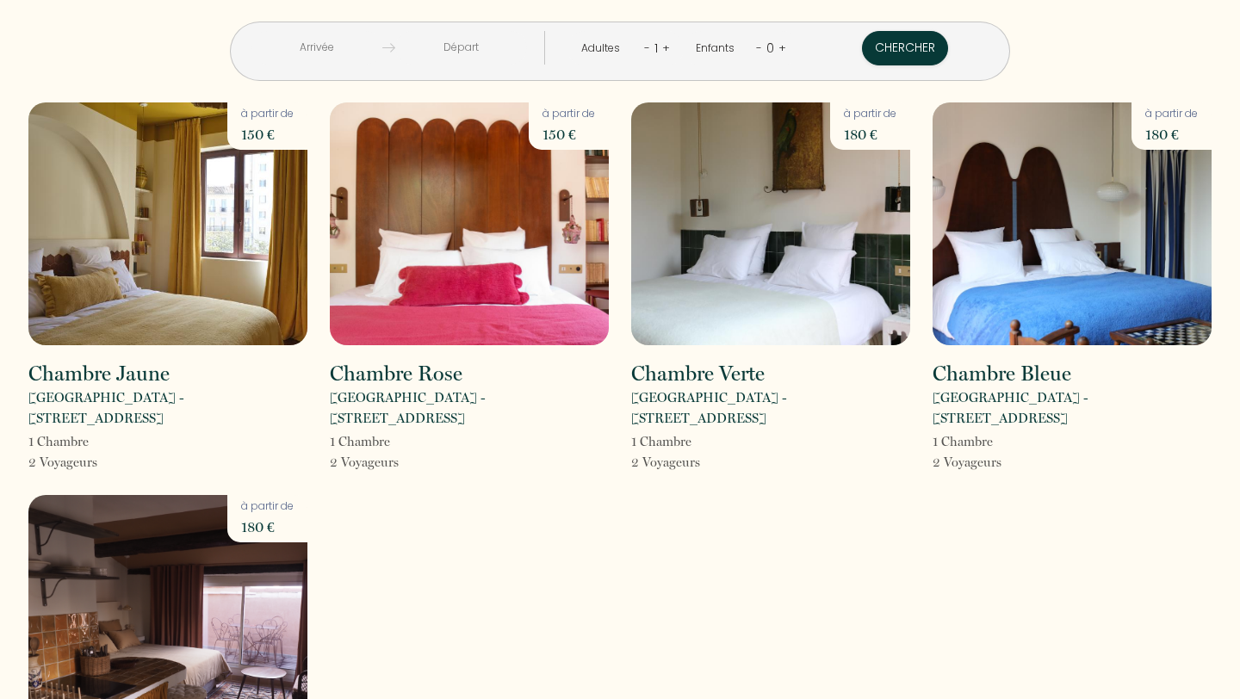
click at [382, 58] on input "text" at bounding box center [317, 48] width 132 height 34
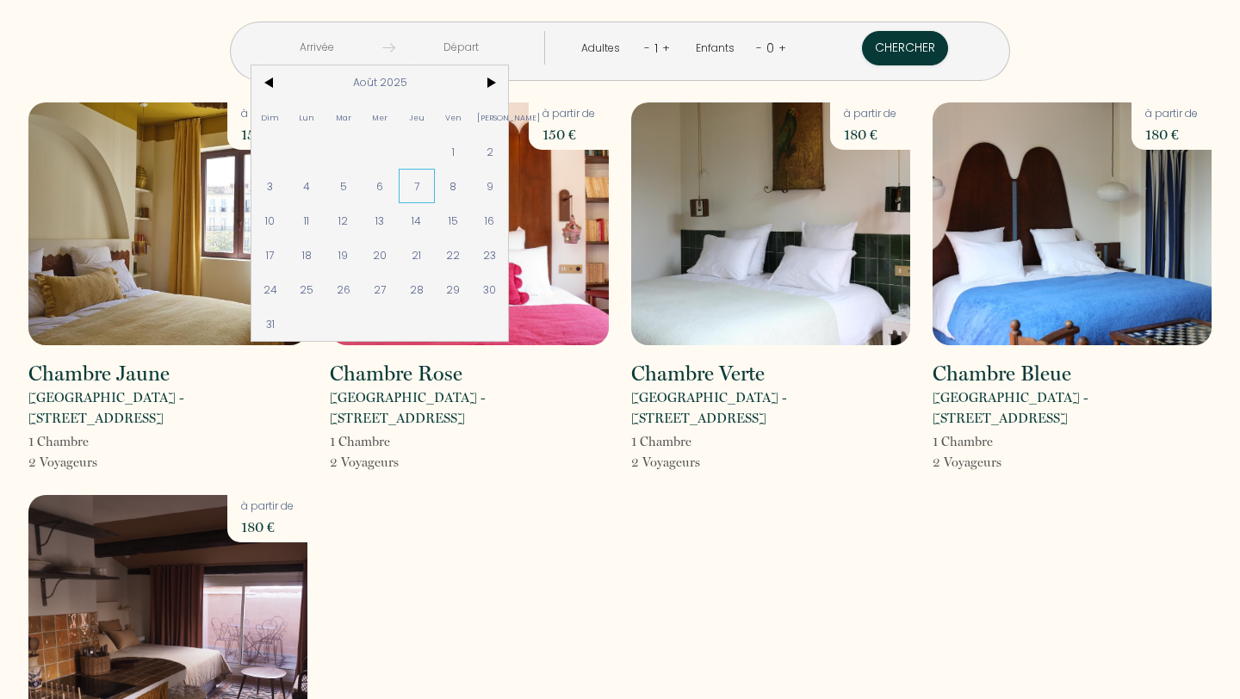
click at [436, 180] on span "7" at bounding box center [417, 186] width 37 height 34
type input "Jeu 07 Août 2025"
type input "Ven 08 Août 2025"
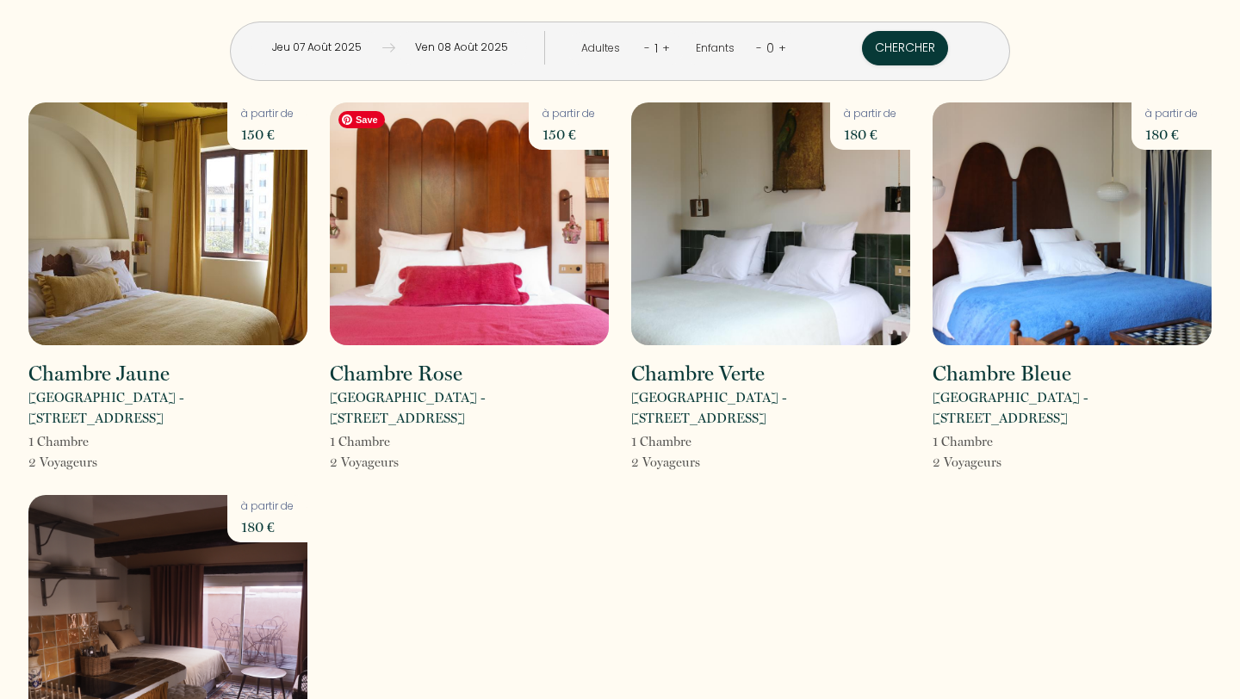
click at [382, 54] on input "Jeu 07 Août 2025" at bounding box center [317, 48] width 132 height 34
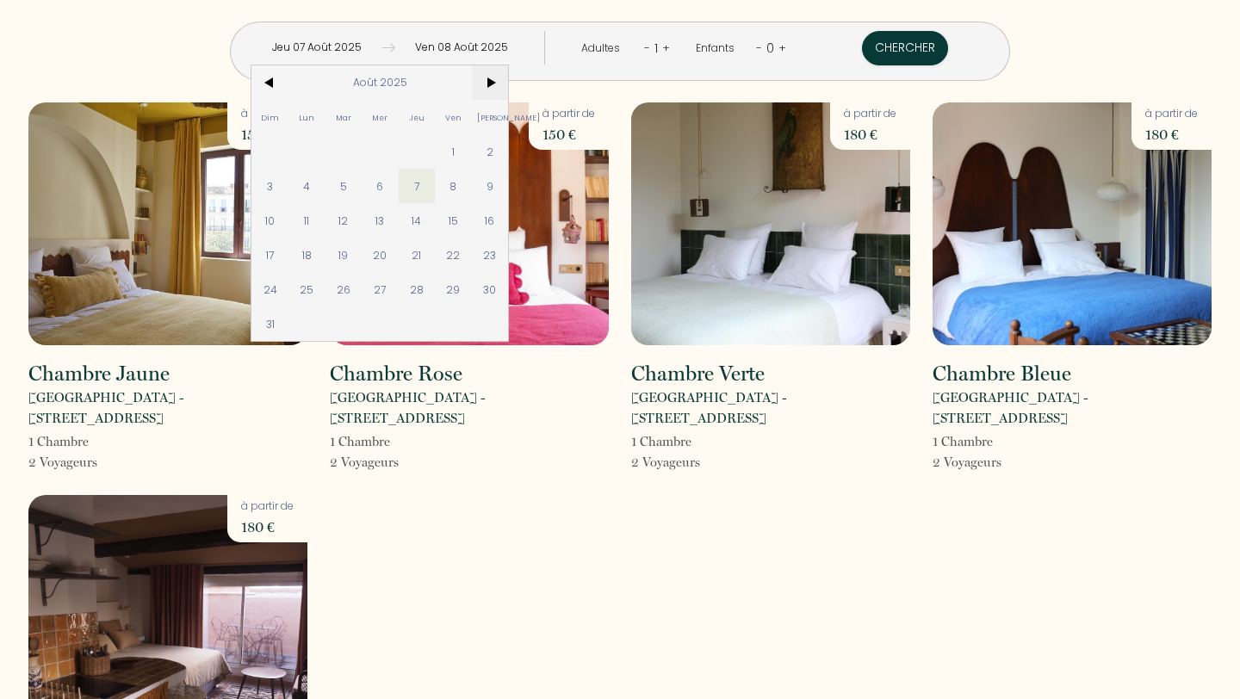
click at [509, 86] on span ">" at bounding box center [490, 82] width 37 height 34
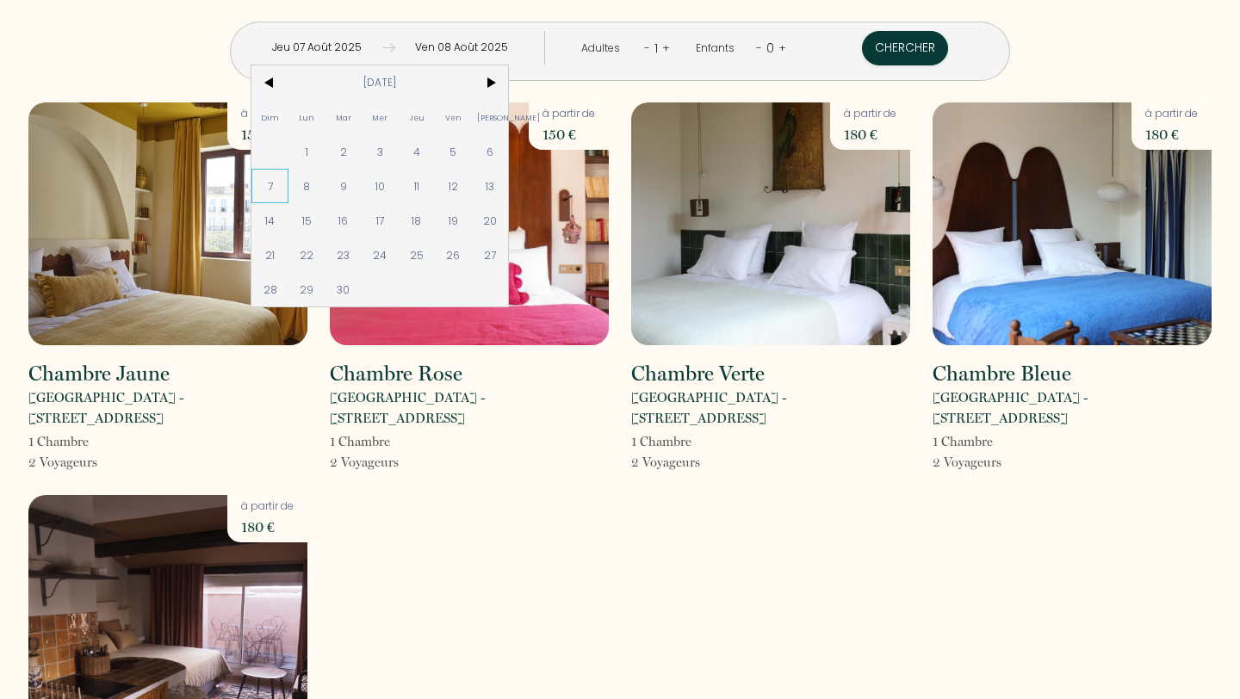
click at [288, 181] on span "7" at bounding box center [269, 186] width 37 height 34
type input "[DATE]"
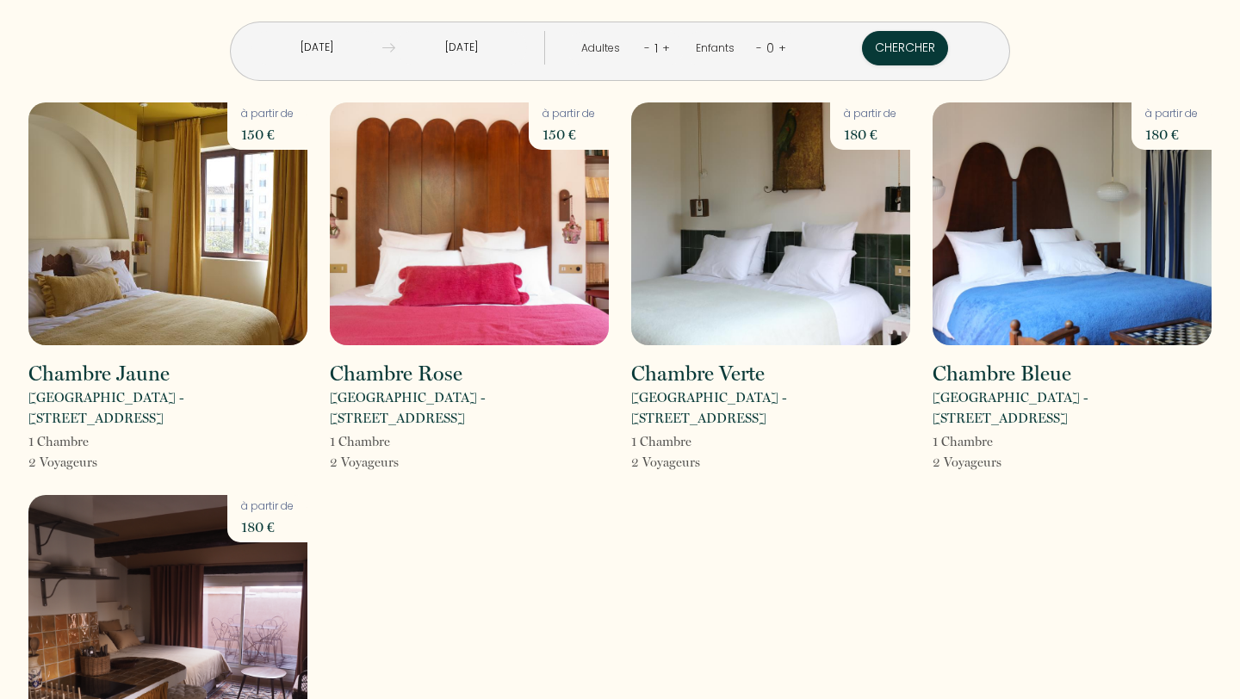
click at [662, 49] on div "Adultes - 1 +" at bounding box center [625, 48] width 115 height 34
click at [662, 47] on link "+" at bounding box center [666, 48] width 8 height 16
click at [864, 35] on button "Chercher" at bounding box center [907, 48] width 86 height 34
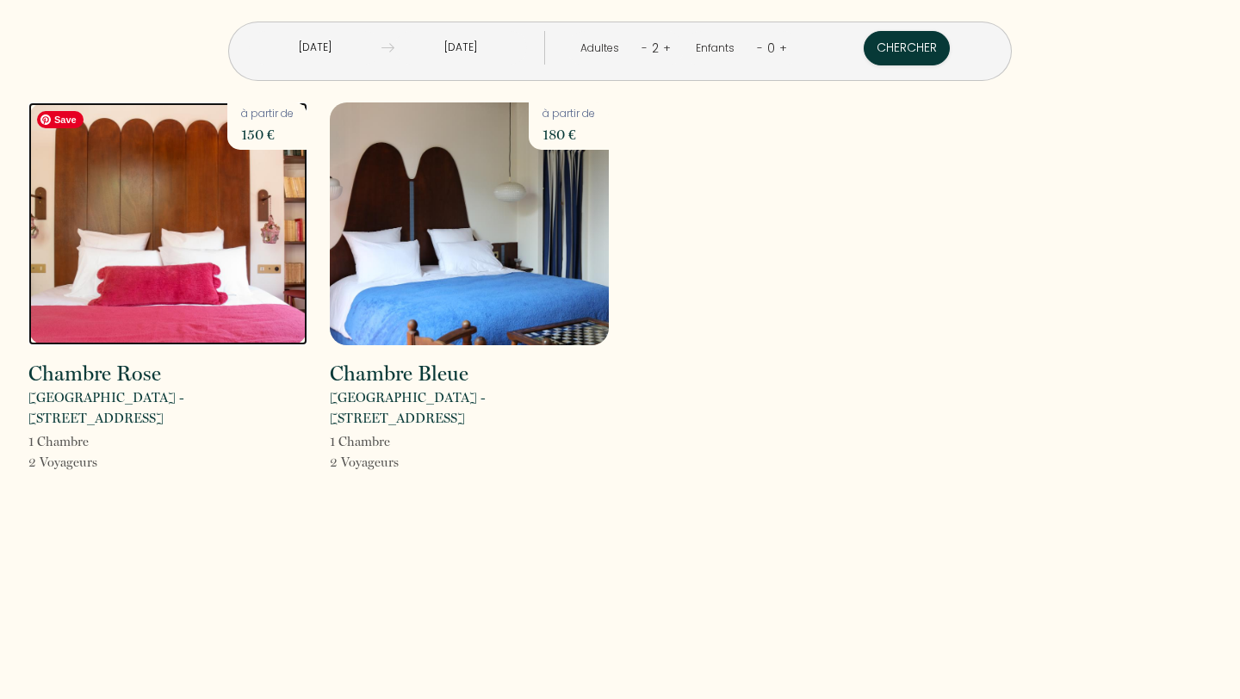
click at [282, 200] on img at bounding box center [167, 223] width 279 height 243
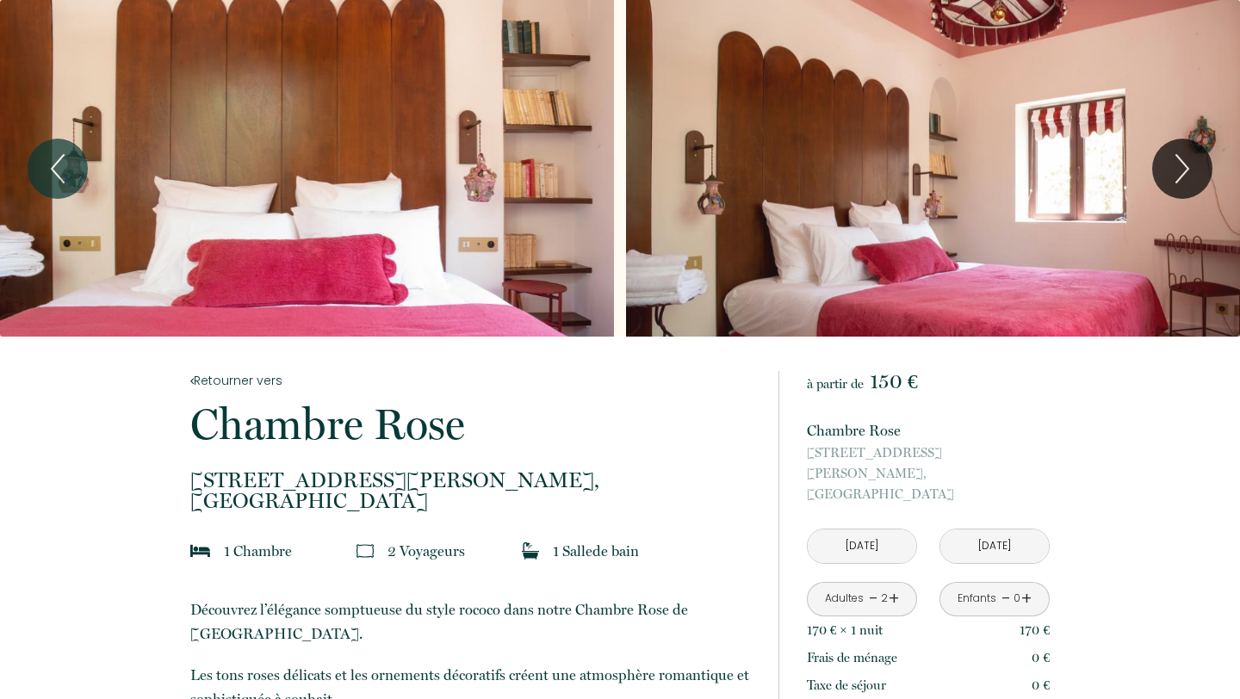
click at [473, 226] on div "Slideshow" at bounding box center [307, 168] width 614 height 337
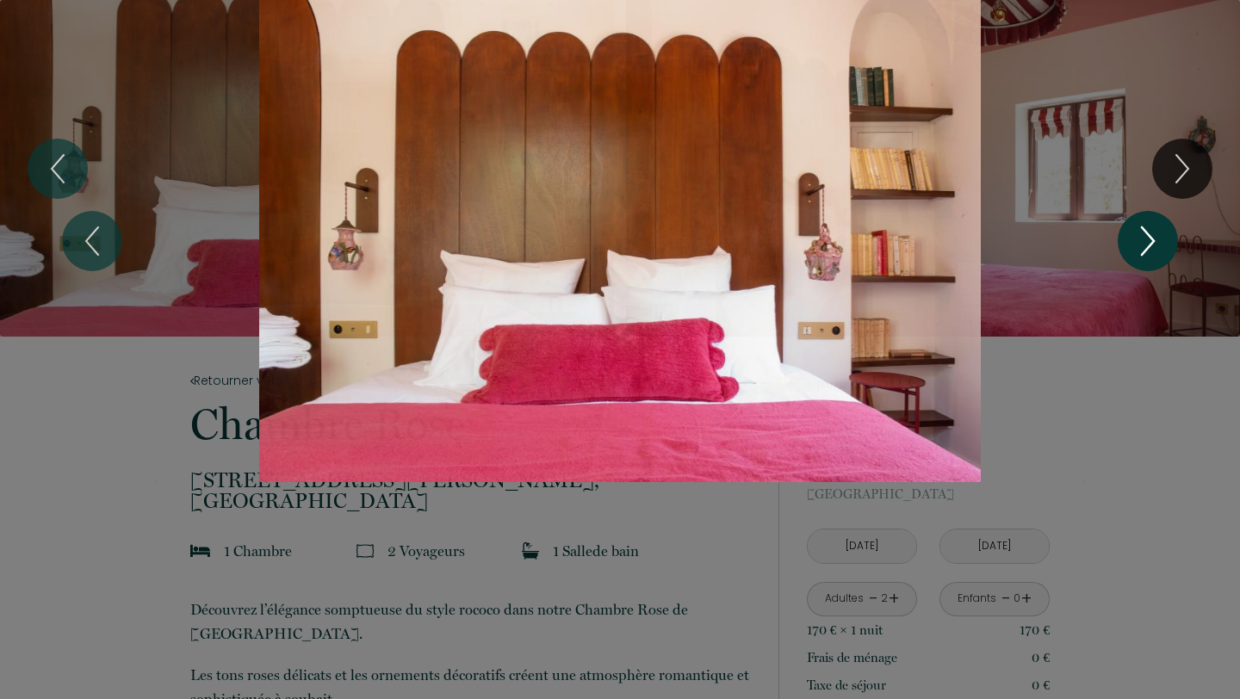
click at [1144, 231] on icon "Next" at bounding box center [1148, 241] width 12 height 28
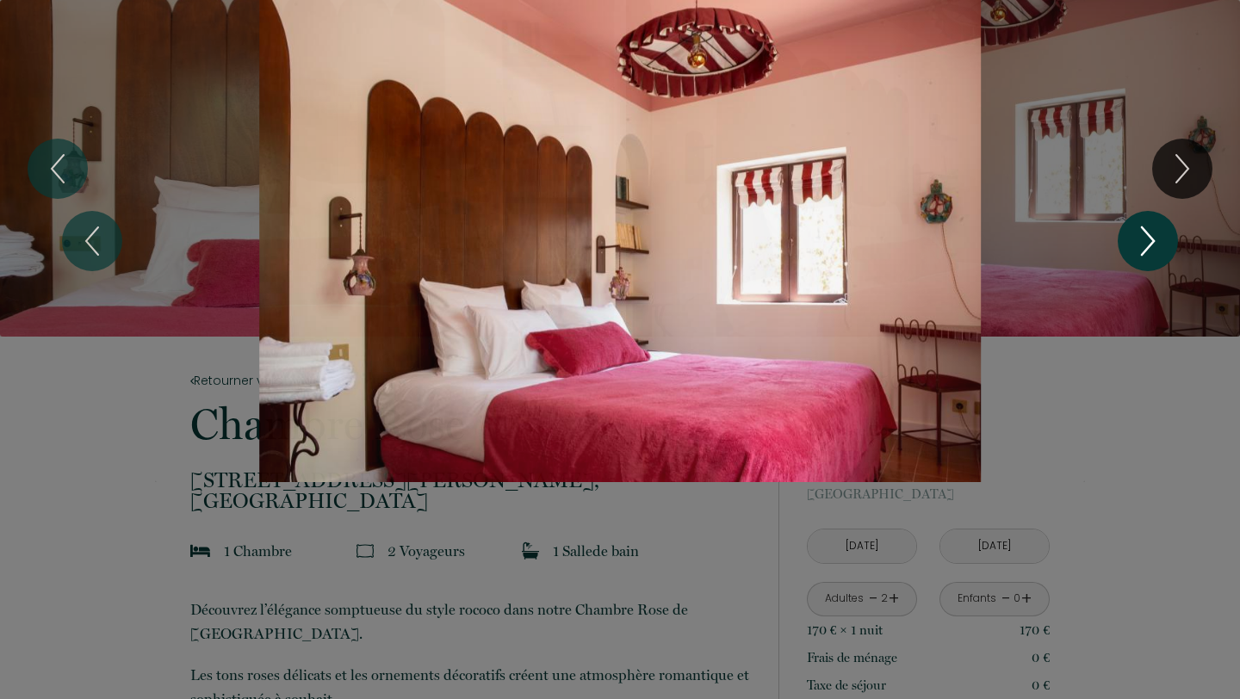
click at [1145, 232] on icon "Next" at bounding box center [1148, 241] width 12 height 28
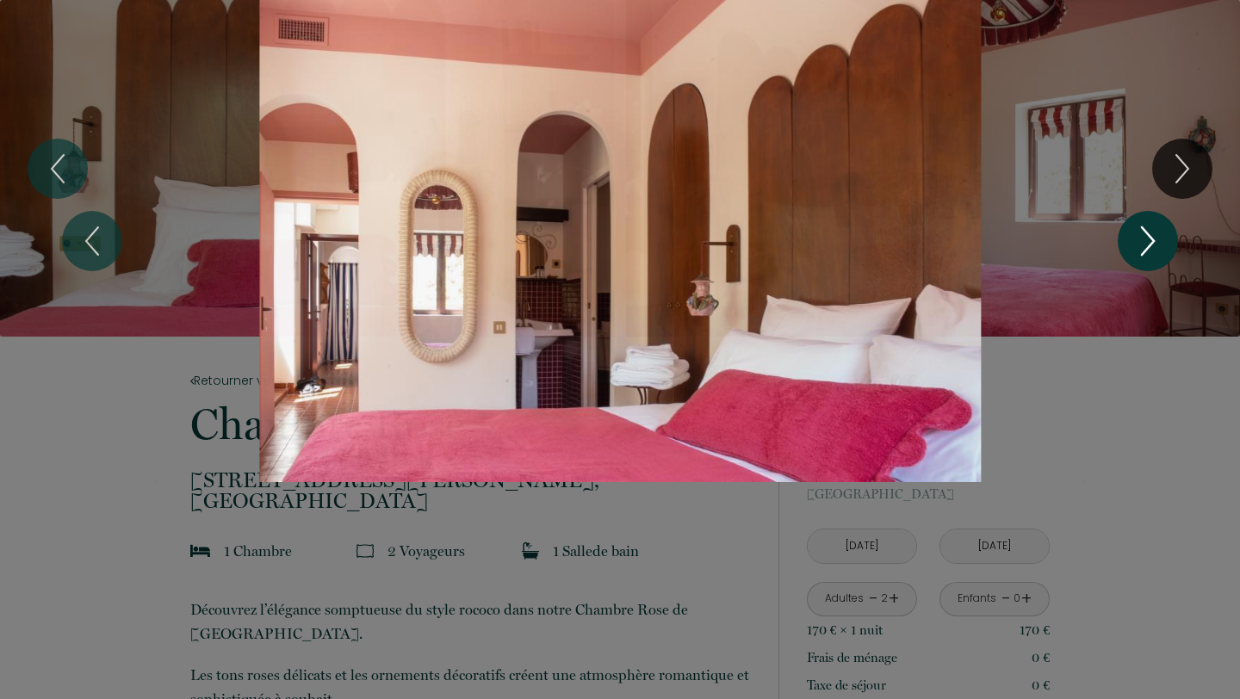
click at [1145, 232] on icon "Next" at bounding box center [1148, 241] width 12 height 28
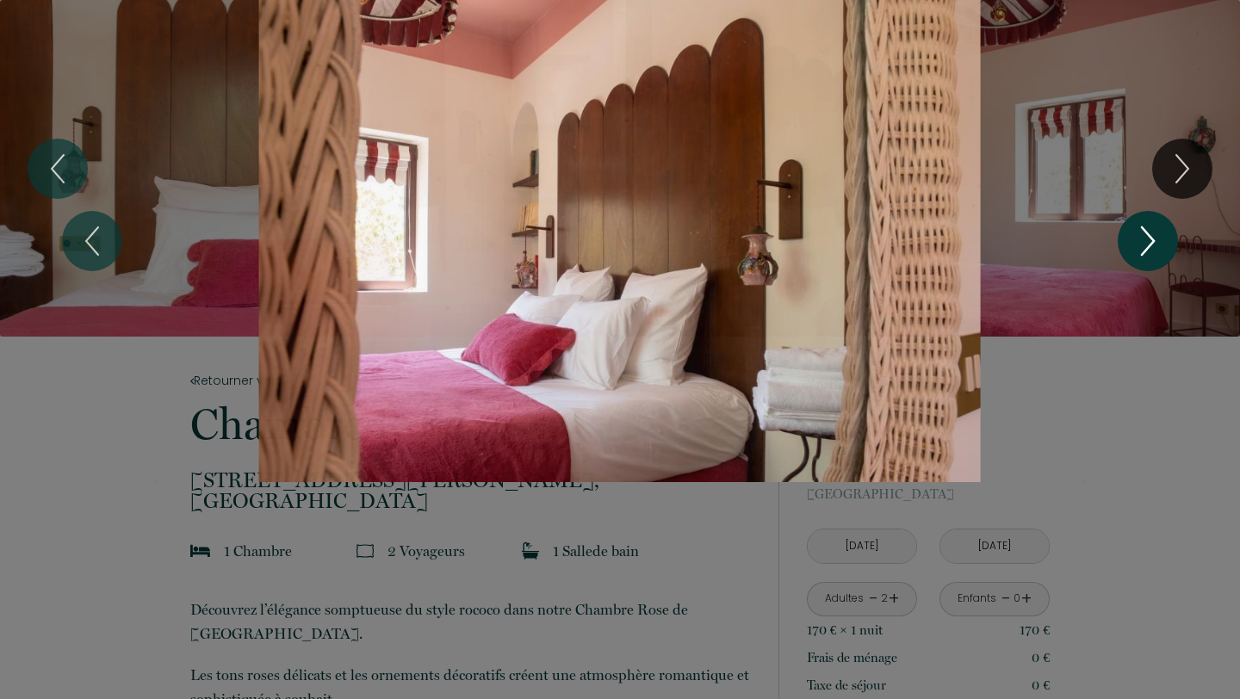
click at [1145, 232] on icon "Next" at bounding box center [1148, 241] width 12 height 28
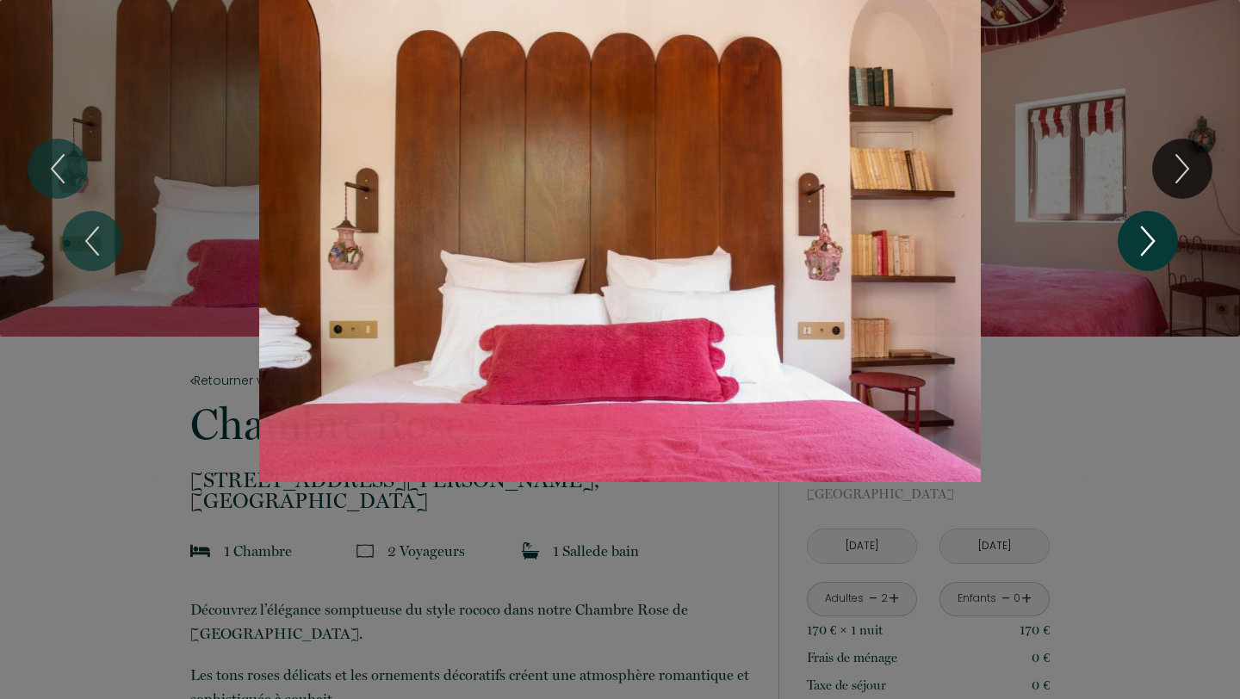
click at [1145, 232] on icon "Next" at bounding box center [1148, 241] width 12 height 28
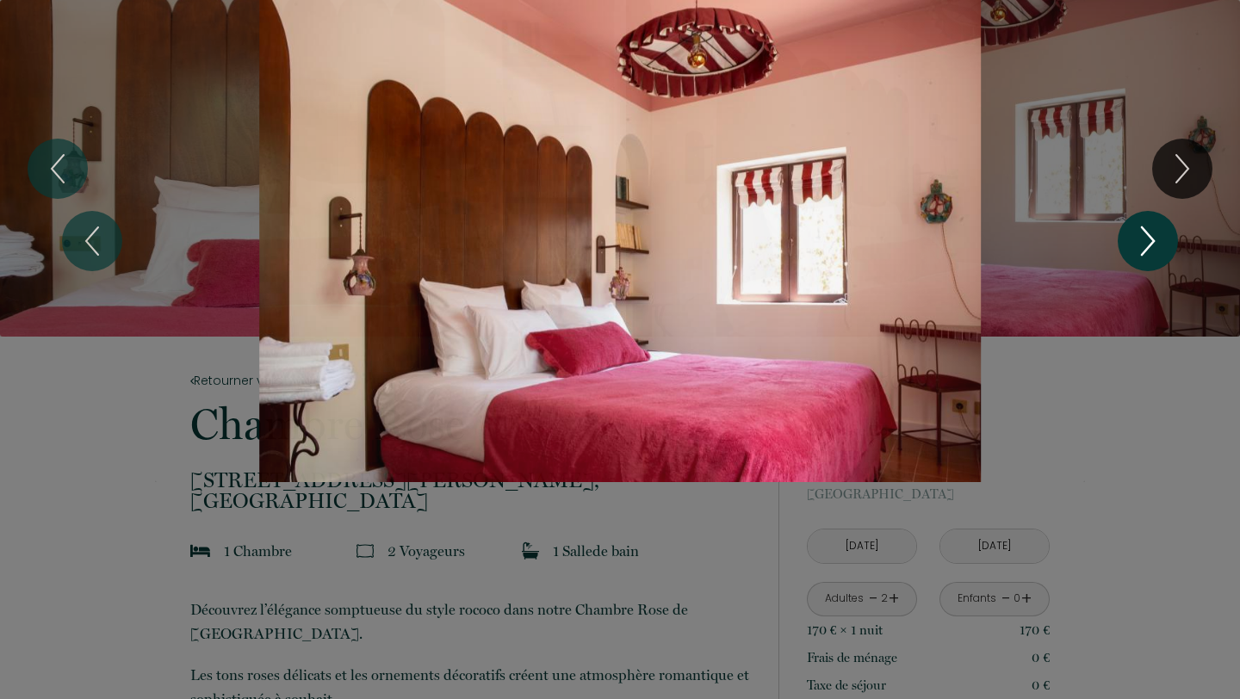
click at [1145, 232] on icon "Next" at bounding box center [1148, 241] width 12 height 28
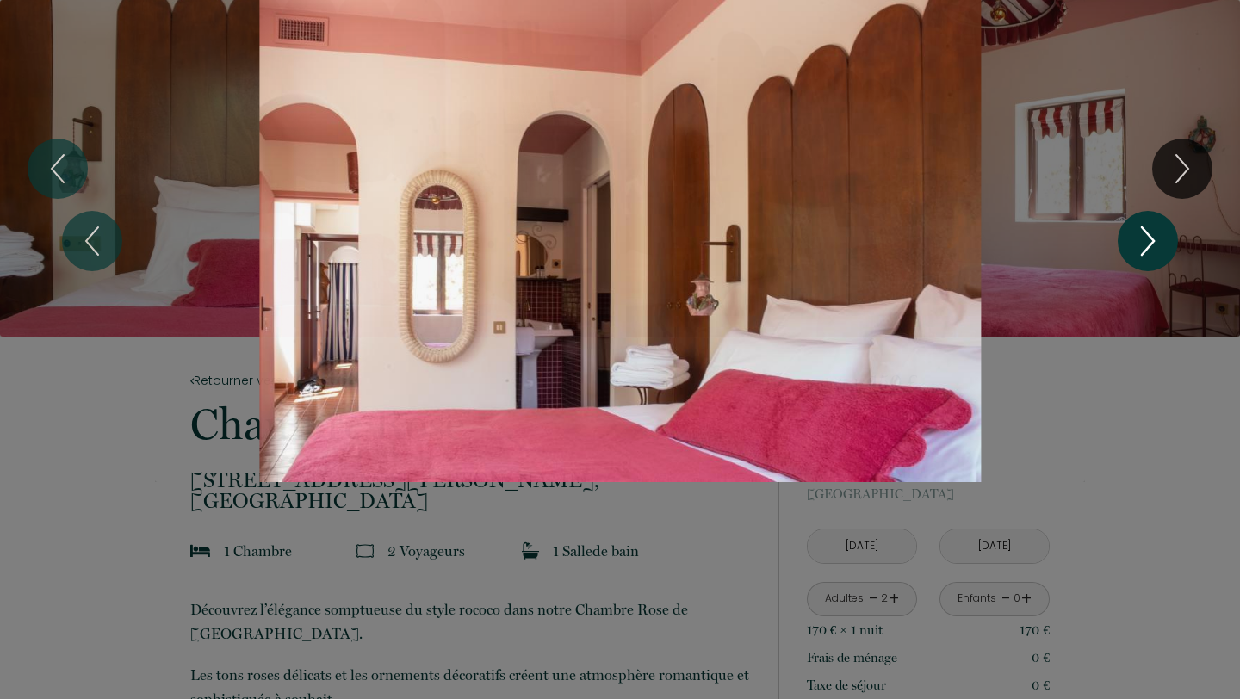
click at [1145, 232] on icon "Next" at bounding box center [1148, 241] width 12 height 28
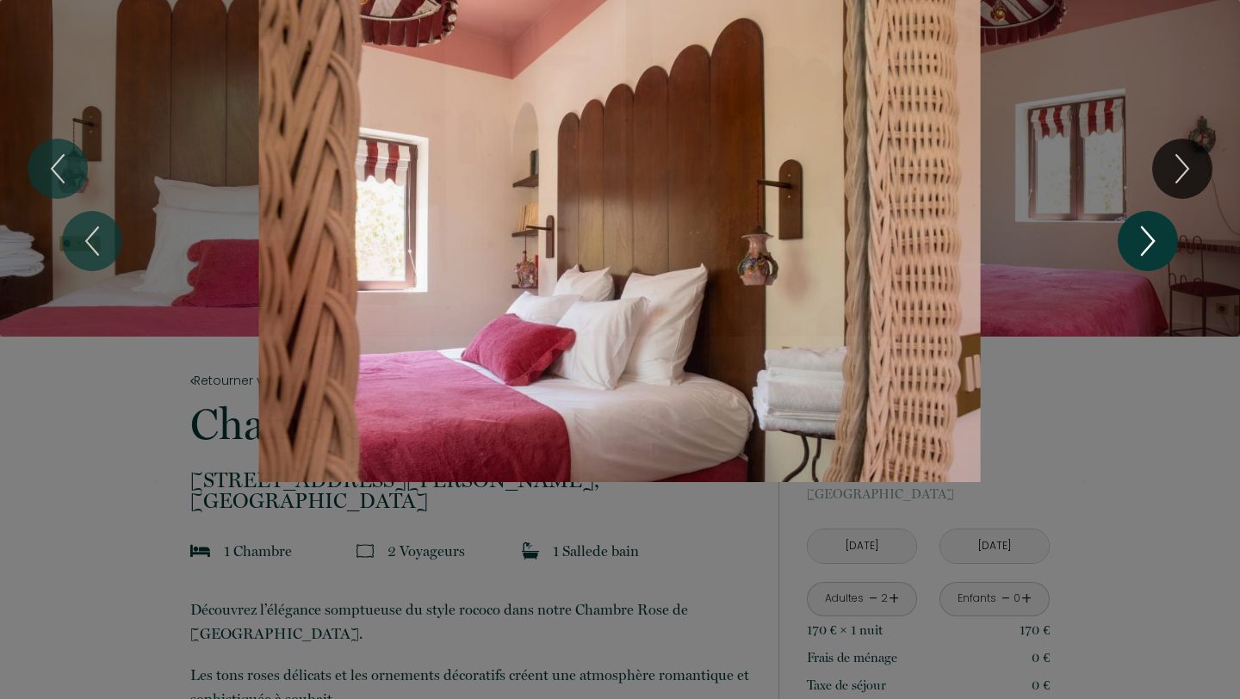
click at [1145, 232] on icon "Next" at bounding box center [1148, 241] width 12 height 28
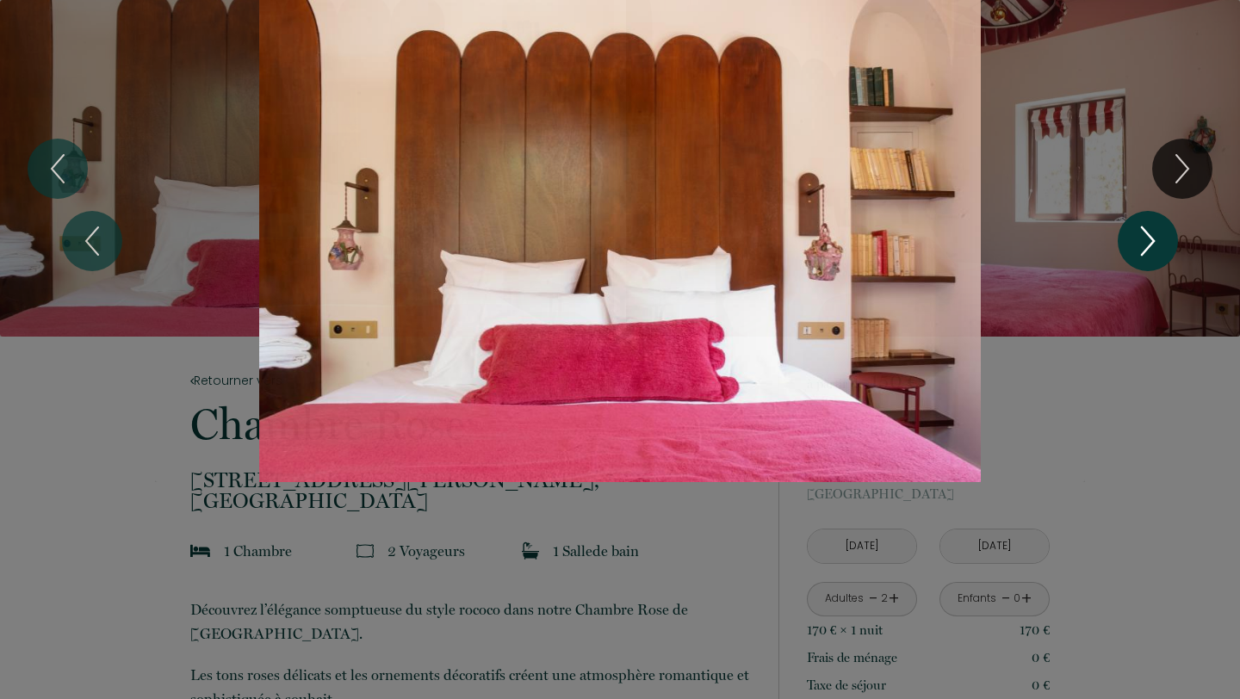
click at [1145, 232] on icon "Next" at bounding box center [1148, 241] width 12 height 28
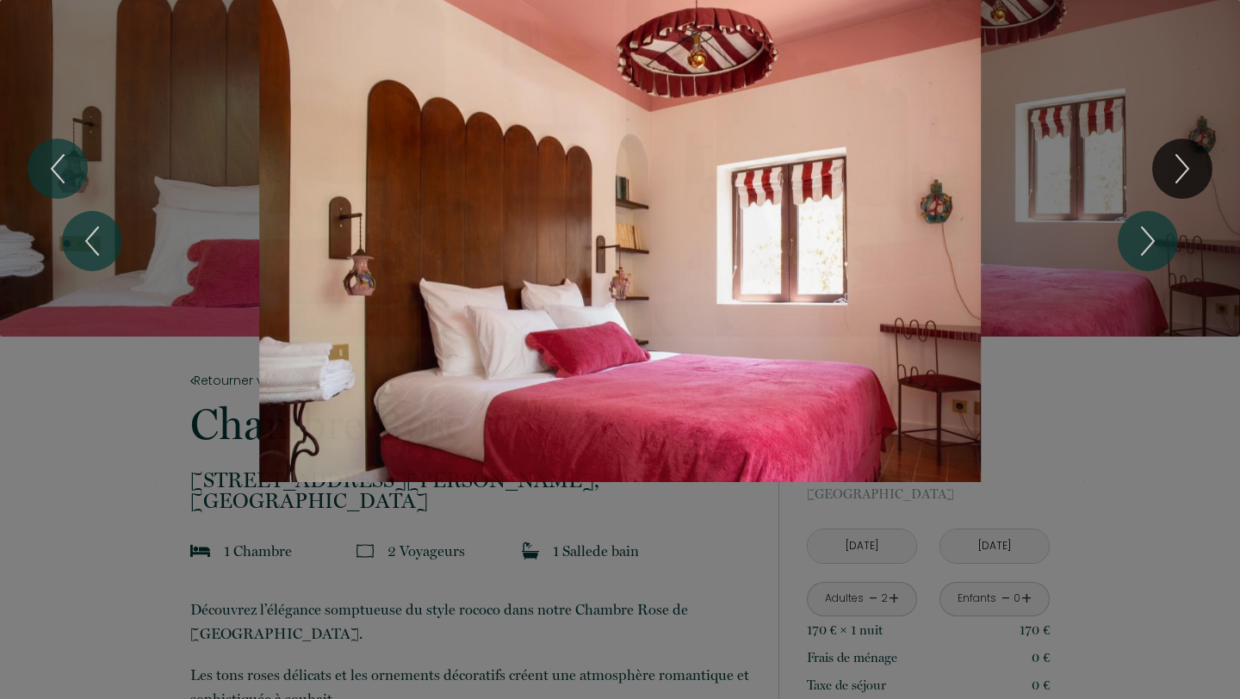
click at [1058, 248] on div "Slideshow" at bounding box center [620, 241] width 930 height 482
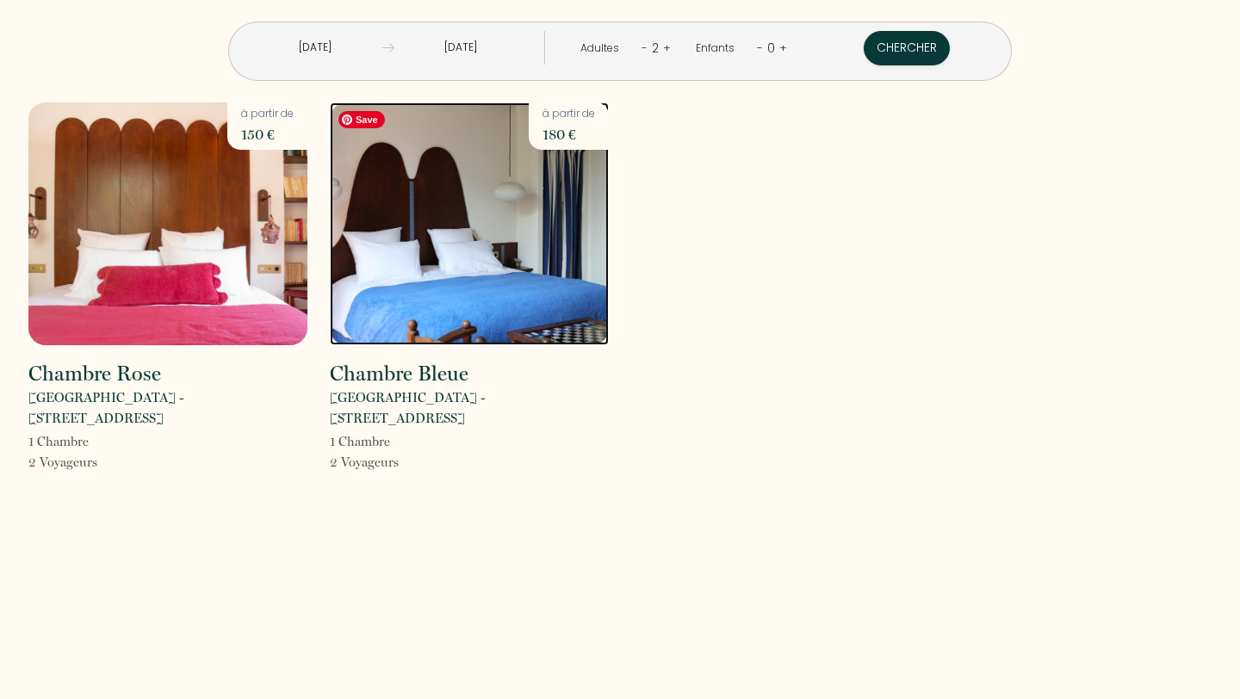
click at [526, 245] on img at bounding box center [469, 223] width 279 height 243
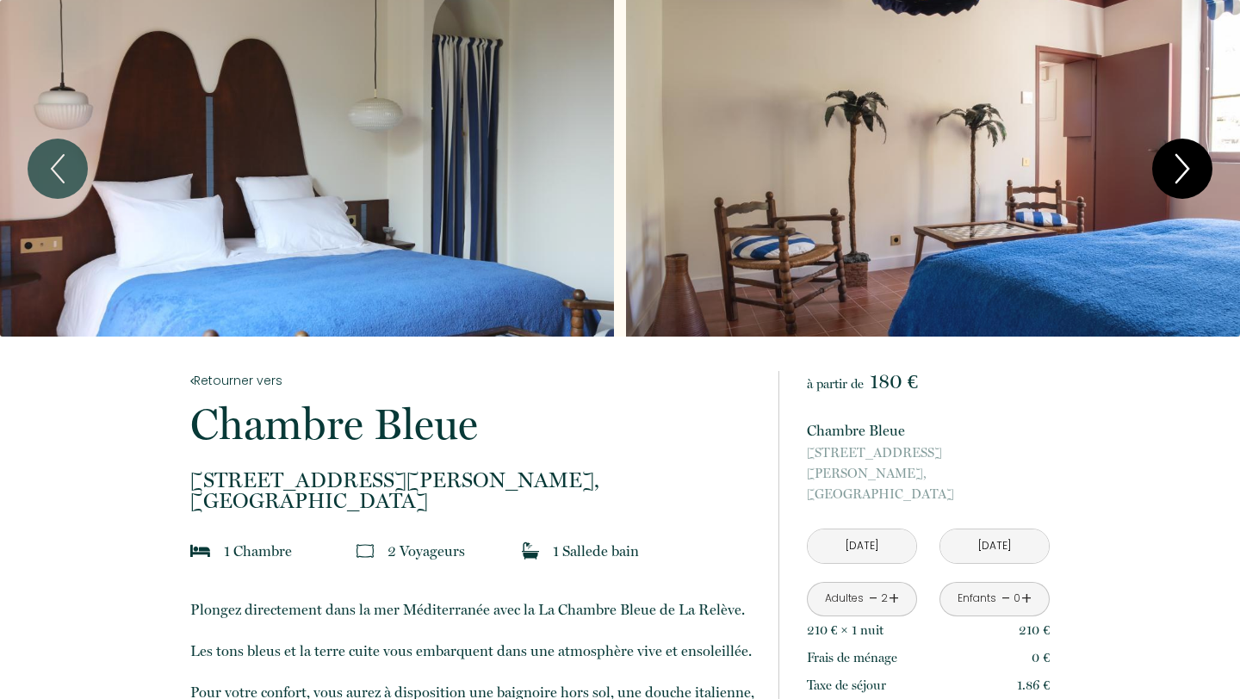
click at [1188, 161] on icon "Next" at bounding box center [1182, 169] width 36 height 52
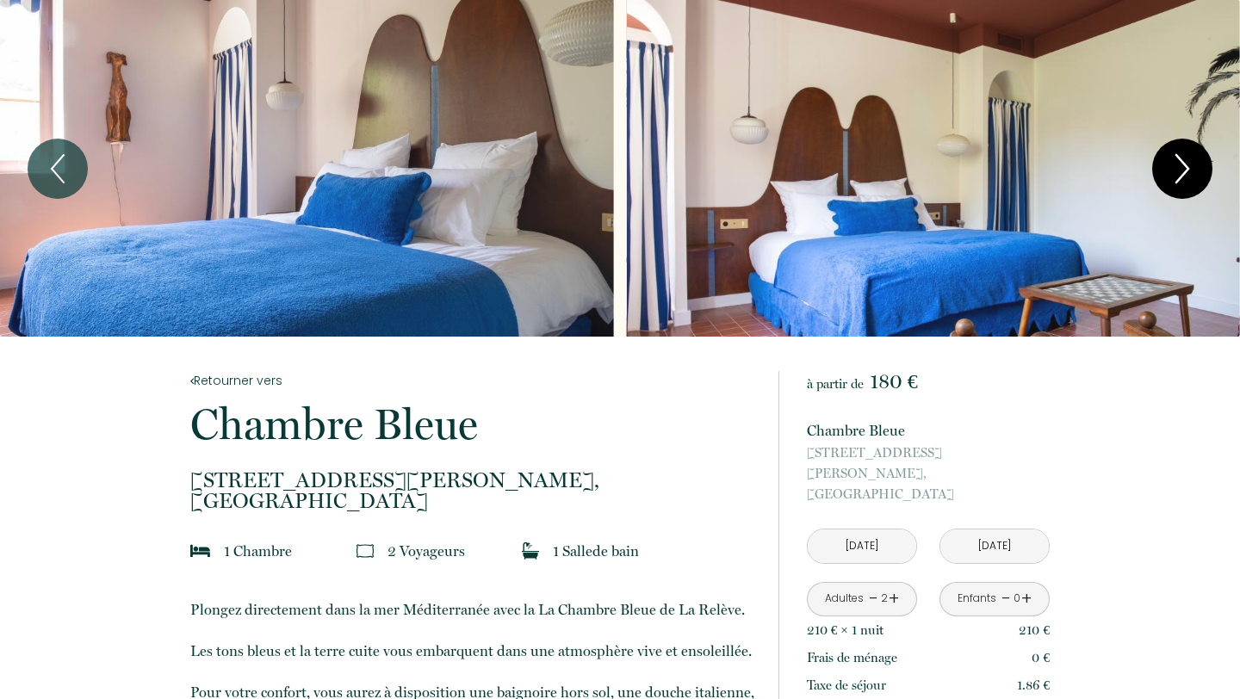
click at [1188, 160] on icon "Next" at bounding box center [1182, 169] width 36 height 52
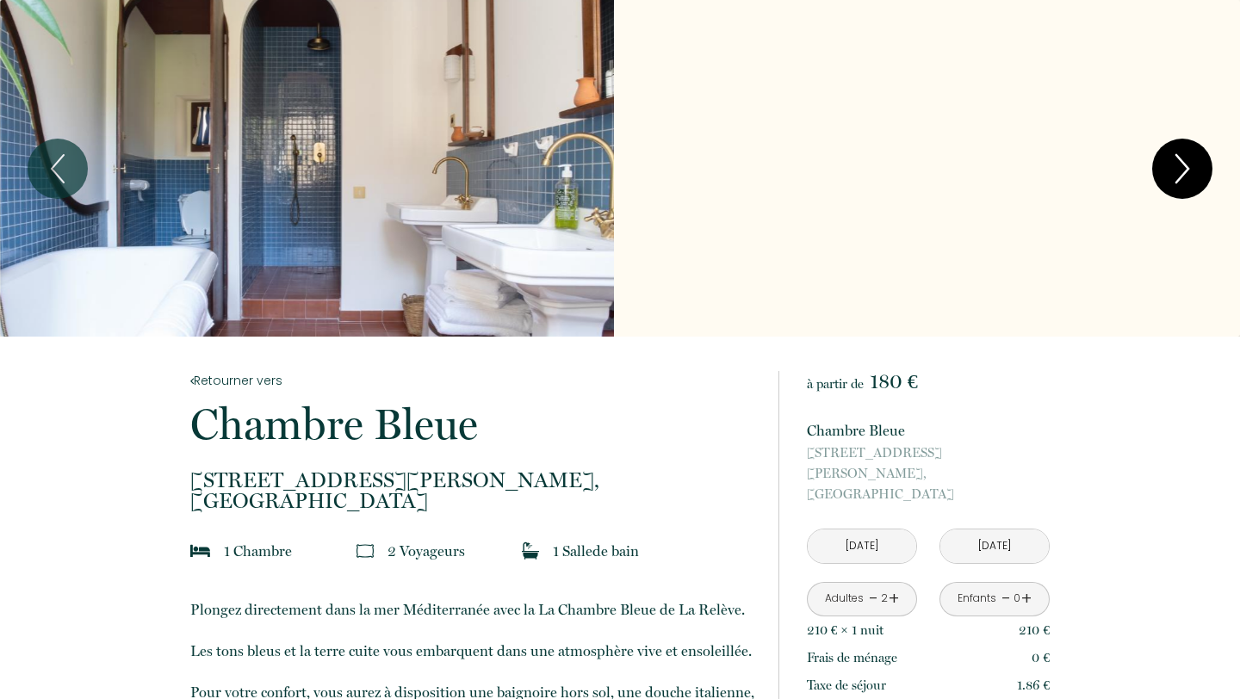
click at [1188, 160] on icon "Next" at bounding box center [1182, 169] width 36 height 52
